Goal: Task Accomplishment & Management: Complete application form

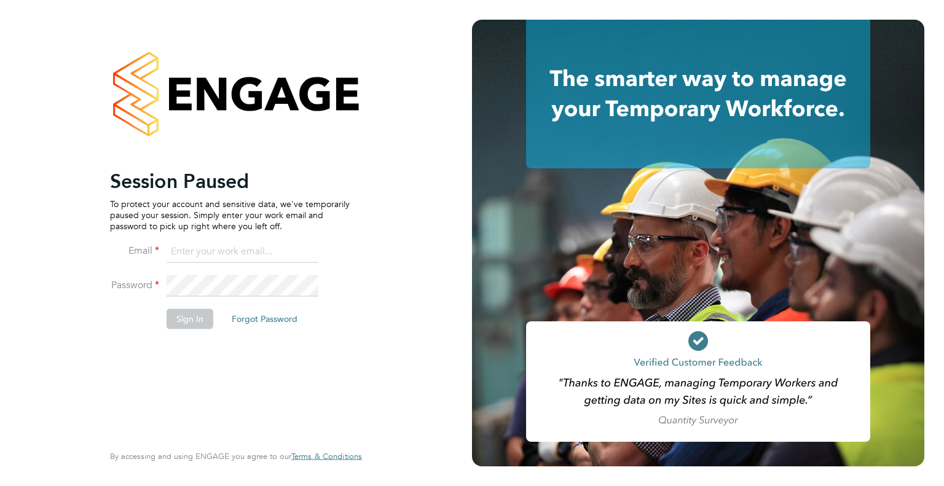
type input "james.rake1716@gmail.com"
click at [189, 320] on button "Sign In" at bounding box center [190, 319] width 47 height 20
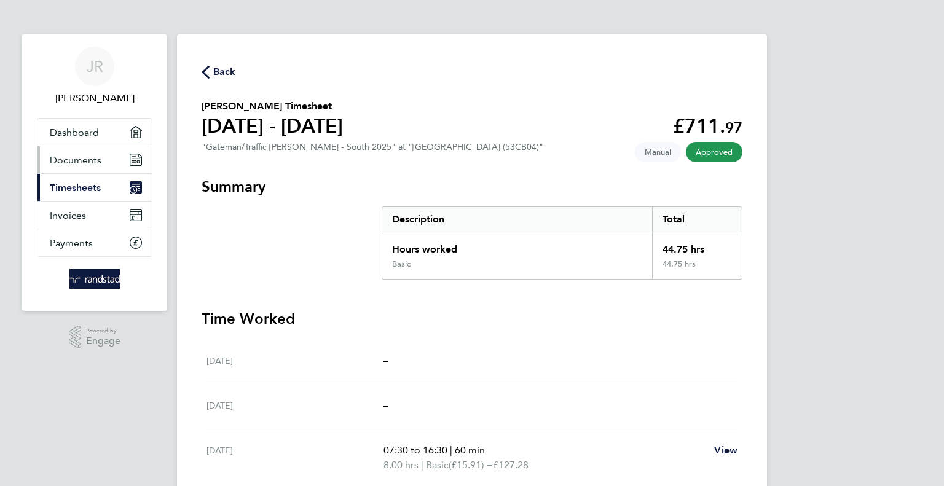
click at [79, 160] on span "Documents" at bounding box center [76, 160] width 52 height 12
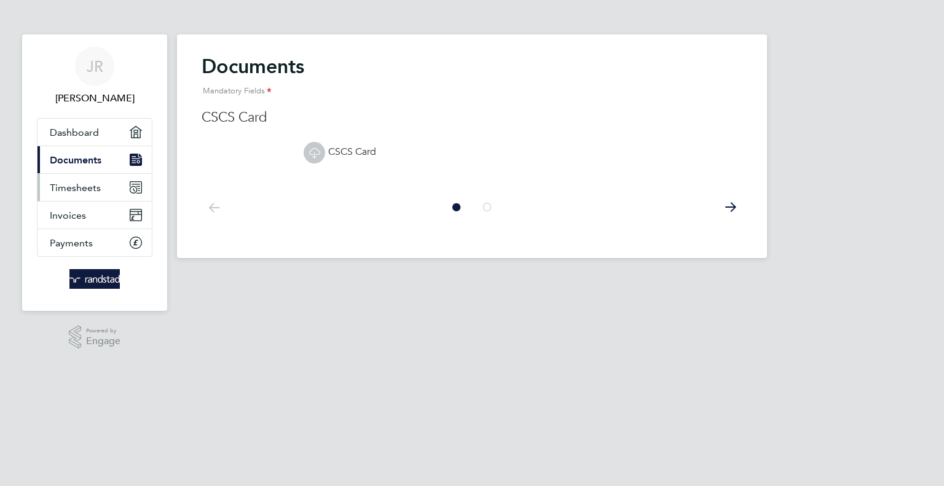
click at [76, 184] on span "Timesheets" at bounding box center [75, 188] width 51 height 12
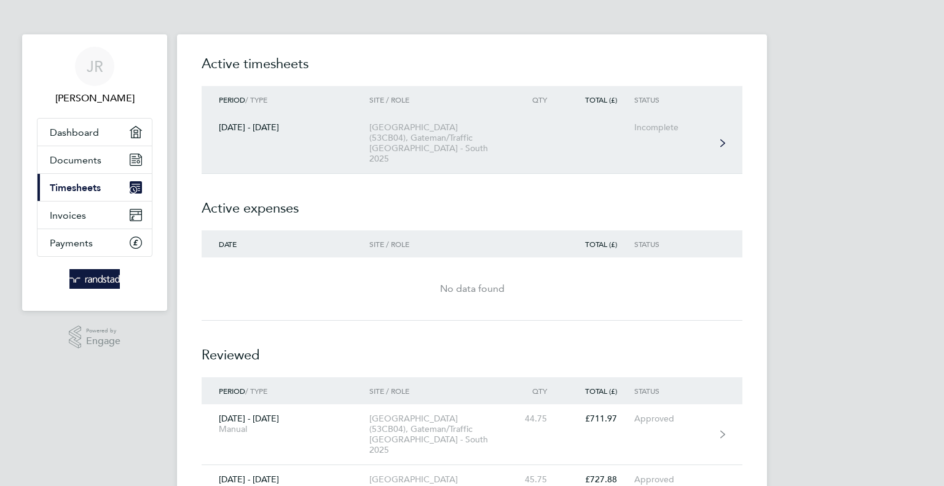
click at [659, 130] on div "Incomplete" at bounding box center [672, 127] width 76 height 10
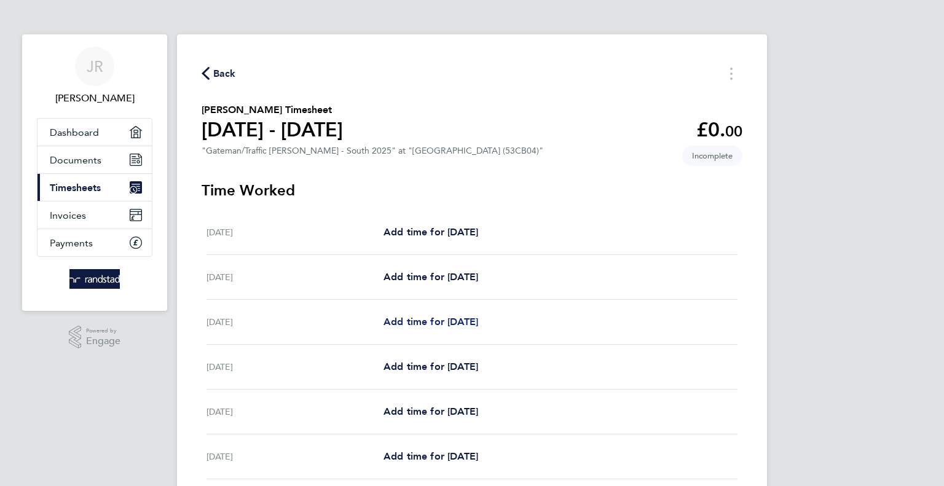
click at [419, 317] on span "Add time for [DATE]" at bounding box center [431, 322] width 95 height 12
select select "60"
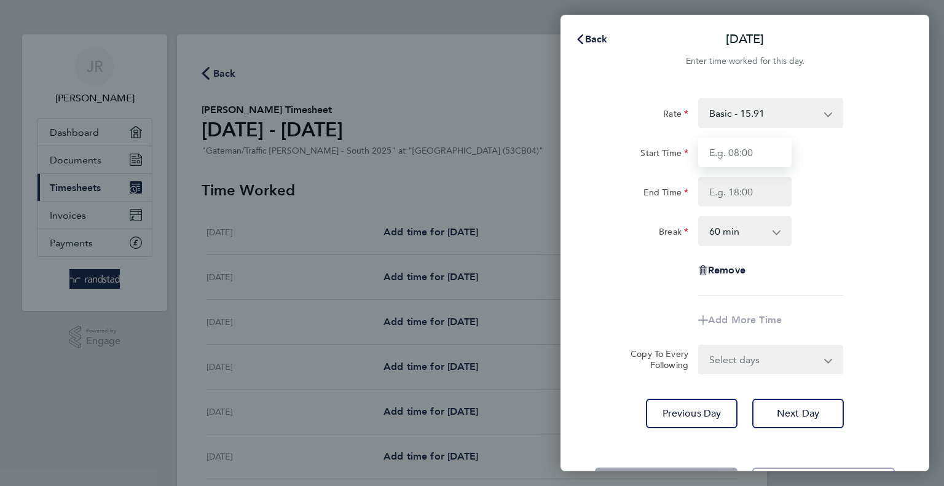
click at [750, 159] on input "Start Time" at bounding box center [744, 153] width 93 height 30
type input "07:30"
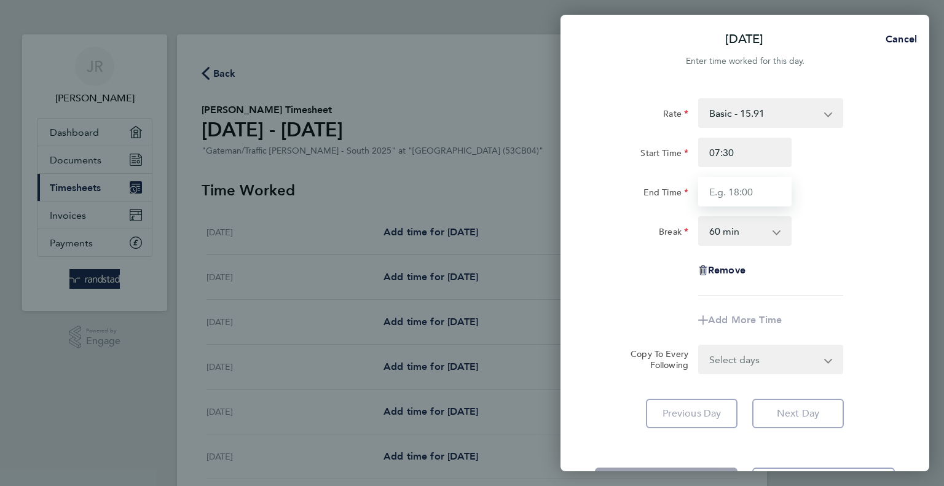
click at [740, 194] on input "End Time" at bounding box center [744, 192] width 93 height 30
type input "17:30"
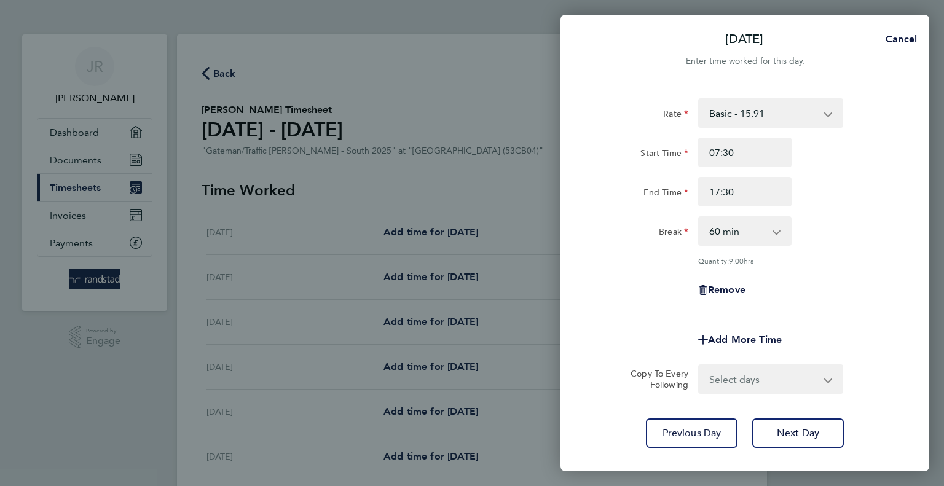
click at [807, 417] on div "Rate Basic - 15.91 Overtime - 23.87 Start Time 07:30 End Time 17:30 Break 0 min…" at bounding box center [745, 273] width 369 height 379
click at [805, 425] on button "Next Day" at bounding box center [798, 434] width 92 height 30
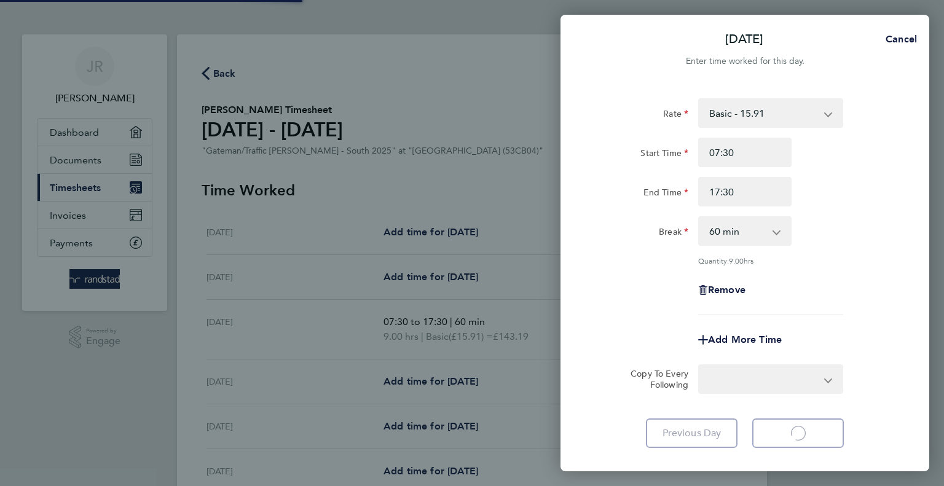
select select "60"
